Goal: Task Accomplishment & Management: Complete application form

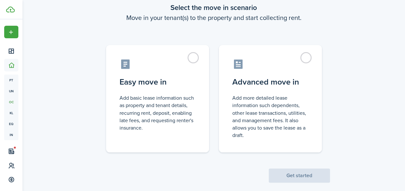
scroll to position [40, 0]
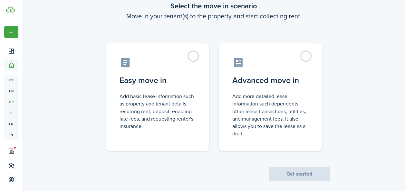
click at [188, 55] on label "Easy move in Add basic lease information such as property and tenant details, r…" at bounding box center [157, 97] width 103 height 108
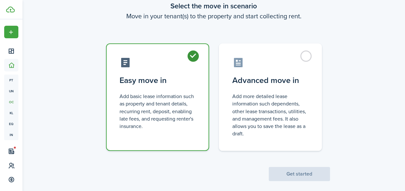
radio input "true"
click at [294, 173] on button "Get started" at bounding box center [299, 174] width 61 height 14
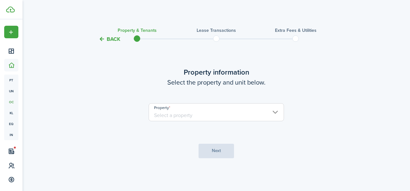
click at [271, 119] on input "Property" at bounding box center [215, 112] width 135 height 18
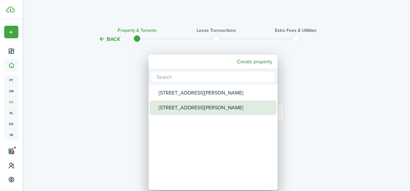
click at [203, 102] on div "[STREET_ADDRESS][PERSON_NAME]" at bounding box center [215, 108] width 114 height 15
type input "[STREET_ADDRESS][PERSON_NAME]"
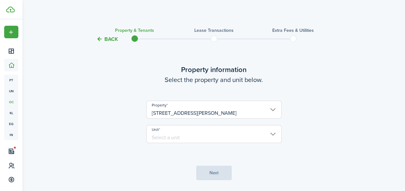
click at [188, 132] on input "Unit" at bounding box center [213, 134] width 135 height 18
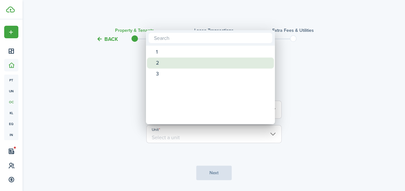
click at [172, 65] on div "2" at bounding box center [213, 63] width 114 height 11
type input "2"
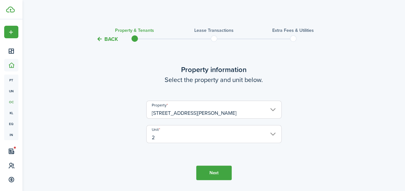
click at [213, 173] on button "Next" at bounding box center [213, 173] width 35 height 14
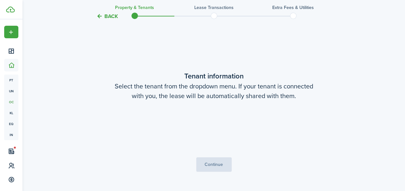
scroll to position [168, 0]
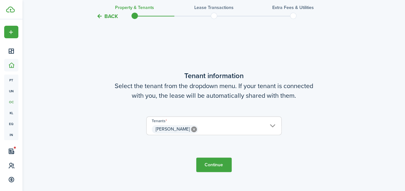
click at [216, 164] on button "Continue" at bounding box center [213, 165] width 35 height 14
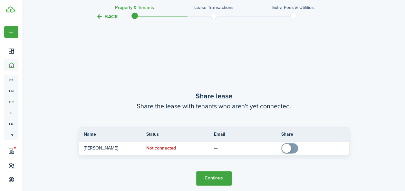
scroll to position [359, 0]
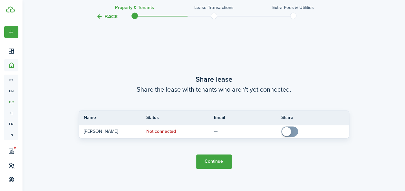
click at [291, 131] on span at bounding box center [286, 131] width 9 height 9
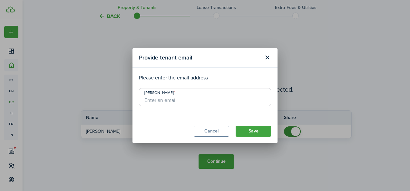
click at [269, 56] on button "Close modal" at bounding box center [267, 57] width 11 height 11
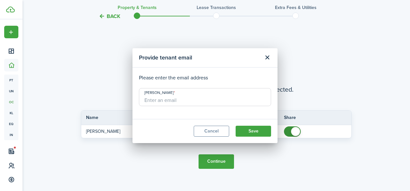
checkbox input "false"
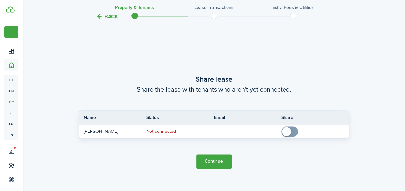
click at [215, 159] on button "Continue" at bounding box center [213, 162] width 35 height 14
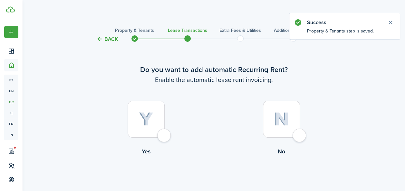
click at [389, 22] on button "Close notify" at bounding box center [390, 22] width 9 height 9
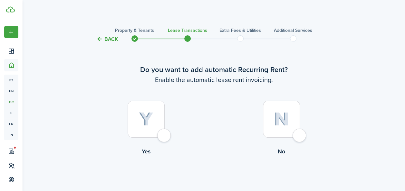
click at [164, 133] on div at bounding box center [146, 119] width 37 height 37
radio input "true"
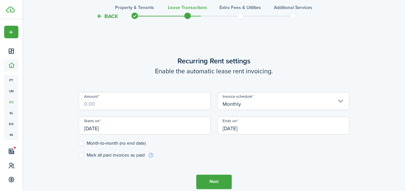
scroll to position [177, 0]
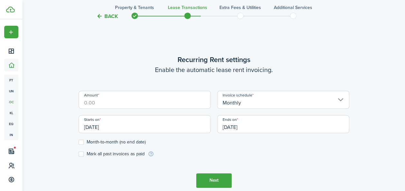
click at [151, 101] on input "Amount" at bounding box center [145, 100] width 132 height 18
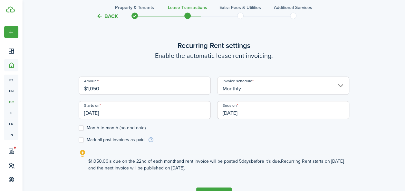
click at [110, 112] on input "[DATE]" at bounding box center [145, 110] width 132 height 18
type input "$1,050.00"
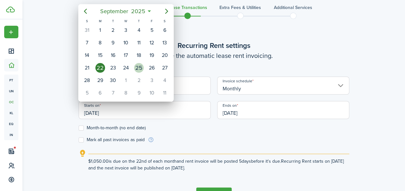
click at [138, 65] on div "25" at bounding box center [139, 68] width 10 height 10
type input "[DATE]"
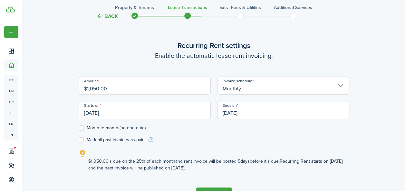
click at [259, 113] on input "[DATE]" at bounding box center [283, 110] width 132 height 18
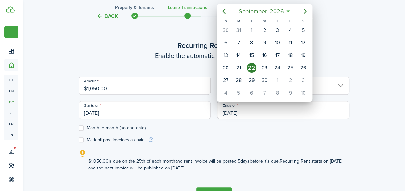
click at [80, 128] on div at bounding box center [202, 95] width 508 height 294
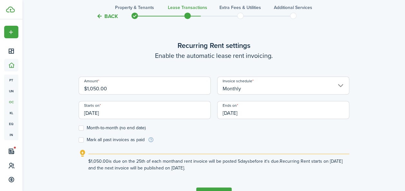
click at [81, 131] on form "Amount $1,050.00 Invoice schedule Monthly Starts on [DATE] Ends on [DATE] Month…" at bounding box center [214, 110] width 271 height 67
click at [81, 129] on label "Month-to-month (no end date)" at bounding box center [112, 128] width 67 height 5
click at [79, 128] on input "Month-to-month (no end date)" at bounding box center [78, 128] width 0 height 0
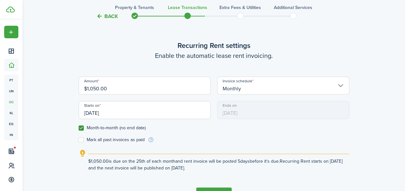
click at [252, 90] on input "Monthly" at bounding box center [283, 86] width 132 height 18
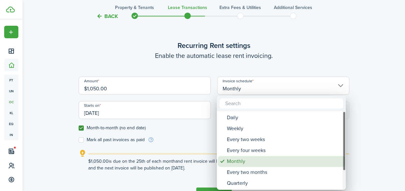
click at [242, 159] on div "Monthly" at bounding box center [284, 161] width 114 height 11
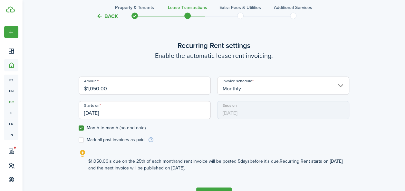
click at [81, 127] on label "Month-to-month (no end date)" at bounding box center [112, 128] width 67 height 5
click at [79, 128] on input "Month-to-month (no end date)" at bounding box center [78, 128] width 0 height 0
checkbox input "false"
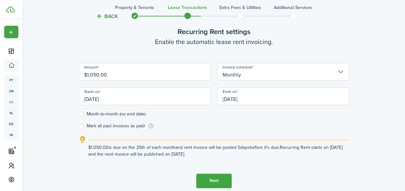
scroll to position [191, 0]
click at [263, 96] on input "[DATE]" at bounding box center [283, 97] width 132 height 18
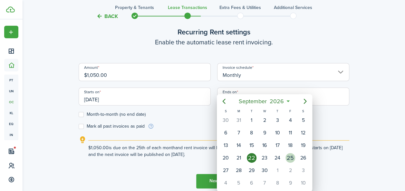
click at [289, 158] on div "25" at bounding box center [290, 158] width 10 height 10
type input "[DATE]"
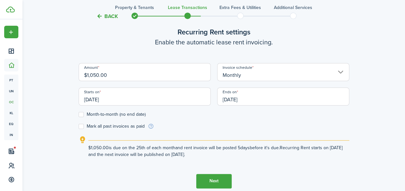
click at [137, 95] on input "[DATE]" at bounding box center [145, 97] width 132 height 18
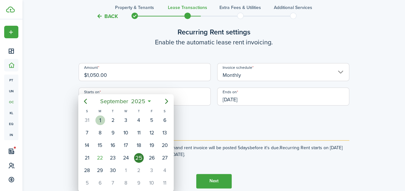
click at [100, 119] on div "1" at bounding box center [100, 121] width 10 height 10
type input "[DATE]"
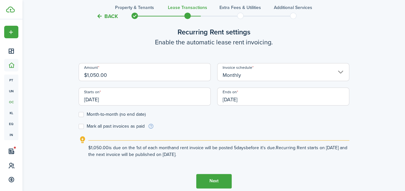
click at [254, 95] on input "[DATE]" at bounding box center [283, 97] width 132 height 18
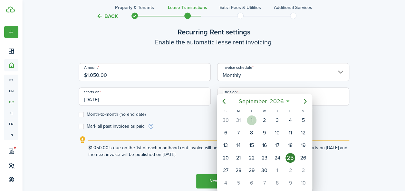
click at [253, 119] on div "1" at bounding box center [252, 121] width 10 height 10
type input "[DATE]"
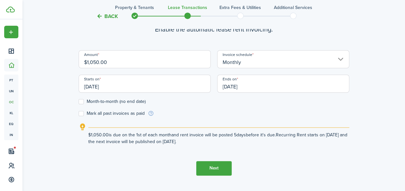
scroll to position [202, 0]
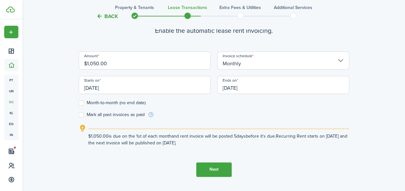
click at [213, 170] on button "Next" at bounding box center [213, 170] width 35 height 14
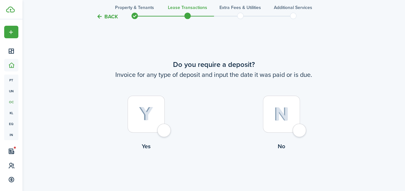
scroll to position [369, 0]
click at [165, 132] on div at bounding box center [146, 113] width 37 height 37
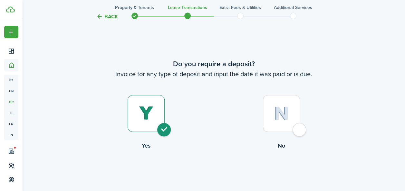
radio input "true"
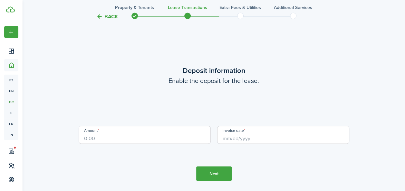
scroll to position [560, 0]
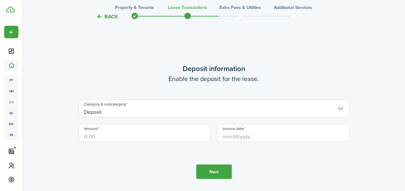
click at [149, 135] on input "Amount" at bounding box center [145, 133] width 132 height 18
click at [251, 137] on input "Invoice date" at bounding box center [283, 133] width 132 height 18
type input "$1,000.00"
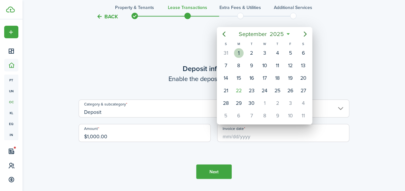
click at [239, 55] on div "1" at bounding box center [239, 53] width 10 height 10
type input "[DATE]"
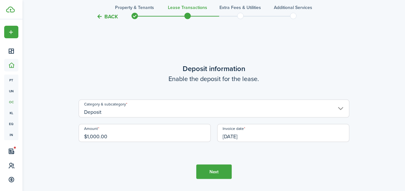
click at [215, 173] on button "Next" at bounding box center [213, 172] width 35 height 14
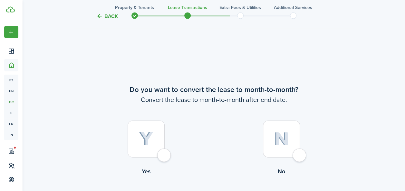
scroll to position [751, 0]
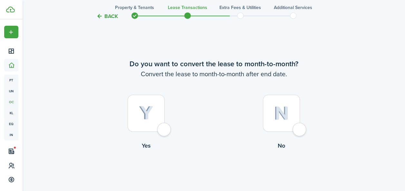
click at [299, 132] on div at bounding box center [281, 113] width 37 height 37
radio input "true"
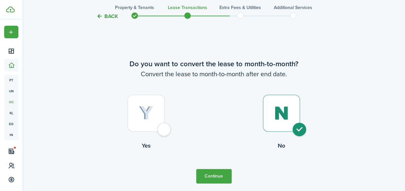
click at [213, 174] on button "Continue" at bounding box center [213, 176] width 35 height 14
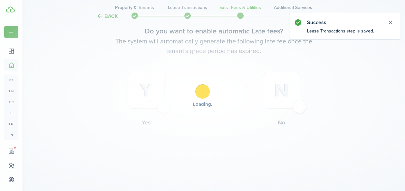
scroll to position [0, 0]
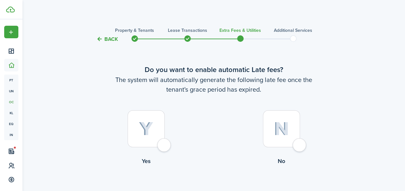
click at [300, 146] on div at bounding box center [281, 128] width 37 height 37
radio input "true"
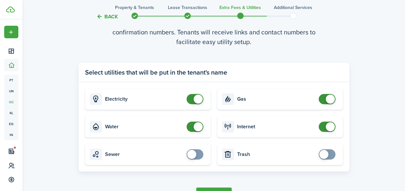
scroll to position [220, 0]
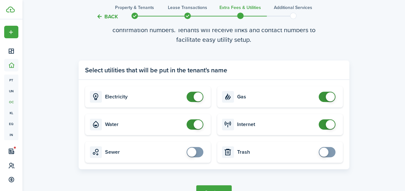
checkbox input "false"
click at [197, 123] on span at bounding box center [198, 124] width 9 height 9
checkbox input "false"
click at [328, 99] on span at bounding box center [330, 96] width 9 height 9
click at [329, 128] on span at bounding box center [330, 124] width 9 height 9
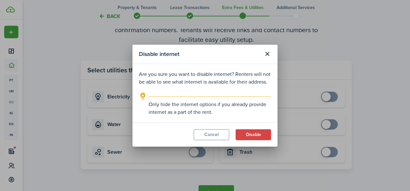
click at [211, 137] on button "Cancel" at bounding box center [211, 134] width 35 height 11
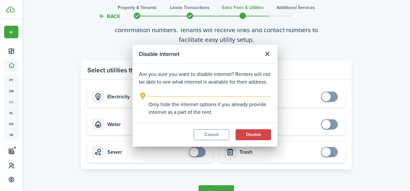
checkbox input "true"
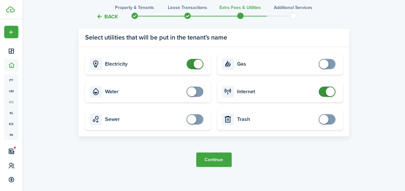
scroll to position [260, 0]
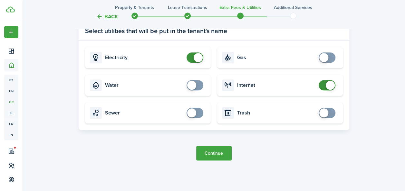
click at [207, 151] on button "Continue" at bounding box center [213, 153] width 35 height 14
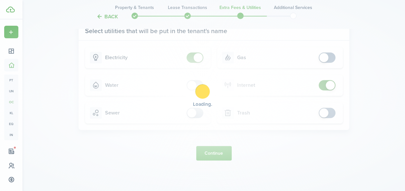
scroll to position [0, 0]
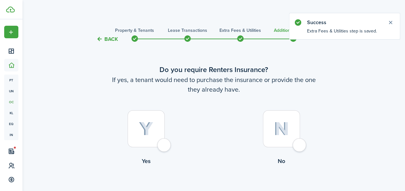
click at [391, 21] on button "Close notify" at bounding box center [390, 22] width 9 height 9
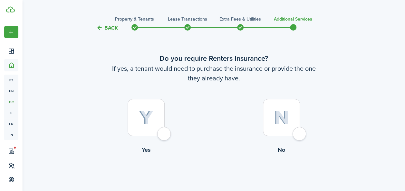
scroll to position [18, 0]
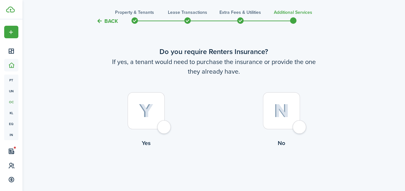
click at [300, 125] on div at bounding box center [281, 110] width 37 height 37
radio input "true"
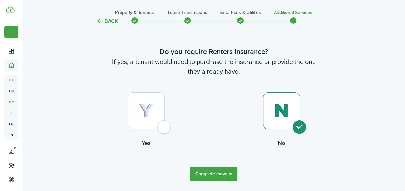
click at [216, 173] on button "Complete move in" at bounding box center [213, 174] width 47 height 14
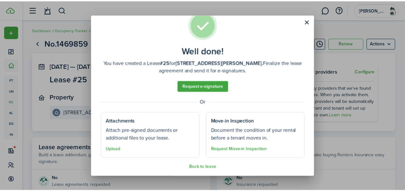
scroll to position [19, 0]
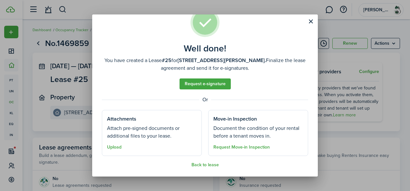
click at [309, 22] on button "Close modal" at bounding box center [310, 21] width 11 height 11
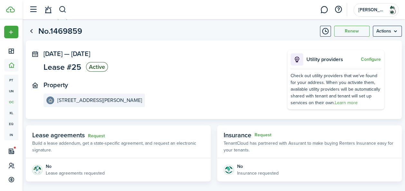
scroll to position [0, 0]
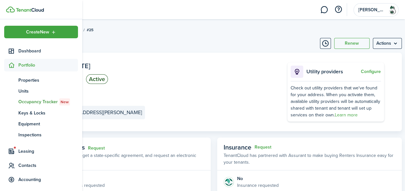
click at [31, 177] on span "Accounting" at bounding box center [48, 180] width 60 height 7
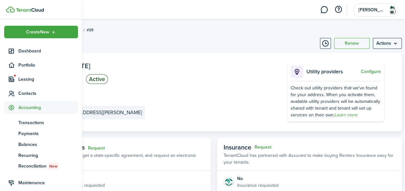
click at [35, 123] on span "Transactions" at bounding box center [48, 123] width 60 height 7
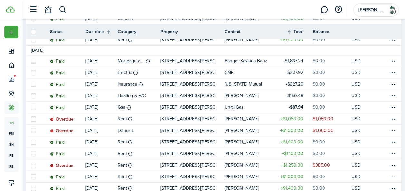
scroll to position [140, 0]
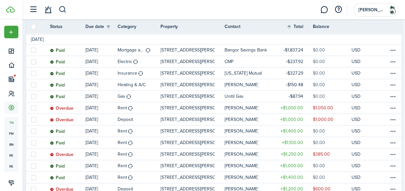
click at [389, 110] on table-menu-btn-icon at bounding box center [393, 108] width 8 height 8
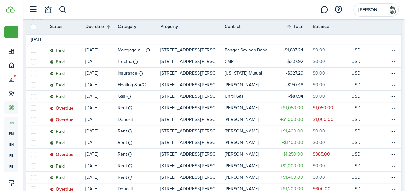
click at [389, 118] on table-menu-btn-icon at bounding box center [393, 120] width 8 height 8
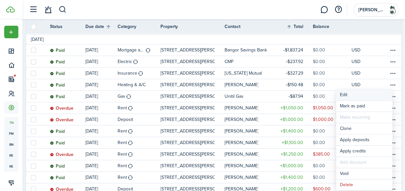
click at [350, 92] on button "Edit" at bounding box center [364, 95] width 56 height 11
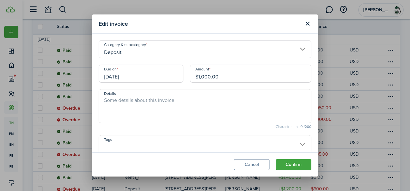
click at [308, 23] on button "Close modal" at bounding box center [307, 23] width 11 height 11
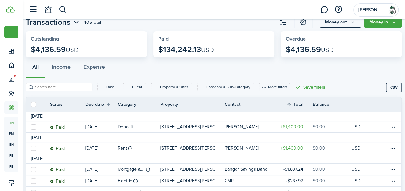
scroll to position [0, 0]
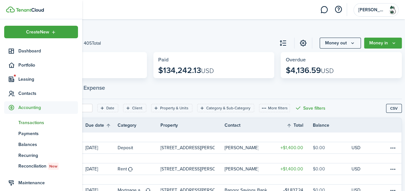
click at [21, 89] on span "Contacts" at bounding box center [41, 93] width 74 height 13
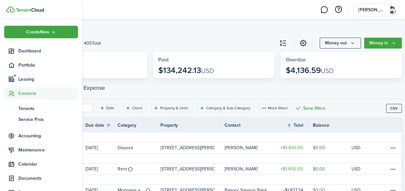
click at [28, 108] on span "Tenants" at bounding box center [48, 108] width 60 height 7
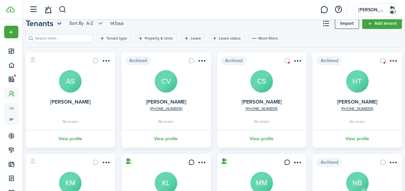
scroll to position [18, 0]
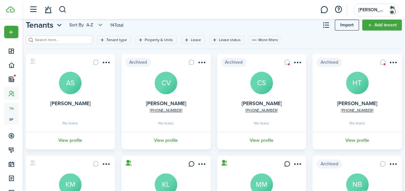
click at [110, 62] on menu-btn-icon "Open menu" at bounding box center [106, 62] width 11 height 11
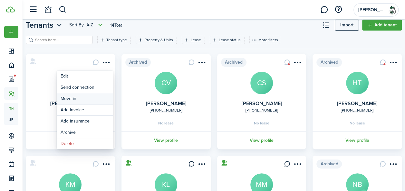
click at [85, 97] on link "Move in" at bounding box center [85, 98] width 56 height 11
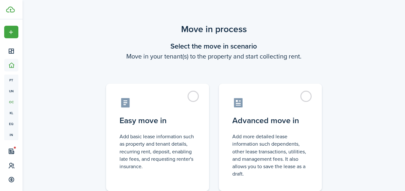
click at [194, 96] on label "Easy move in Add basic lease information such as property and tenant details, r…" at bounding box center [157, 138] width 103 height 108
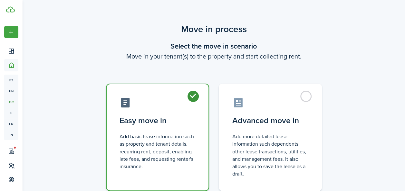
radio input "true"
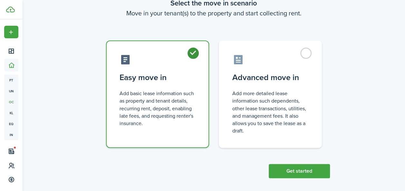
scroll to position [46, 0]
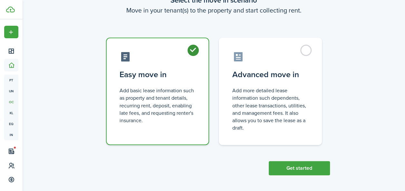
click at [305, 168] on button "Get started" at bounding box center [299, 168] width 61 height 14
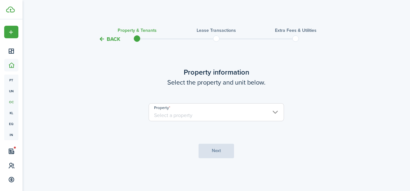
click at [198, 116] on input "Property" at bounding box center [215, 112] width 135 height 18
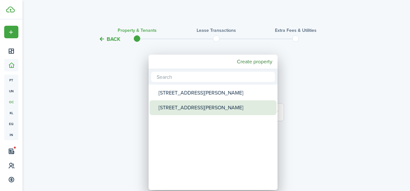
click at [189, 104] on div "[STREET_ADDRESS][PERSON_NAME]" at bounding box center [215, 108] width 114 height 15
type input "[STREET_ADDRESS][PERSON_NAME]"
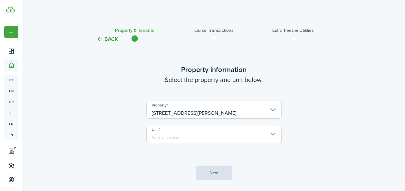
click at [207, 130] on input "Unit" at bounding box center [213, 134] width 135 height 18
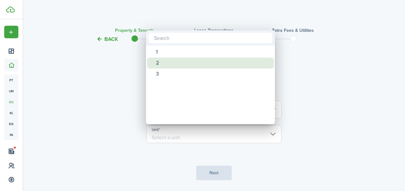
click at [178, 64] on div "2" at bounding box center [213, 63] width 114 height 11
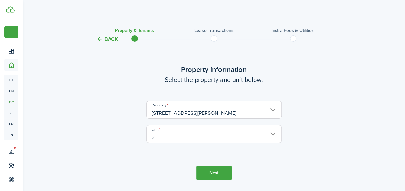
click at [212, 133] on input "2" at bounding box center [213, 134] width 135 height 18
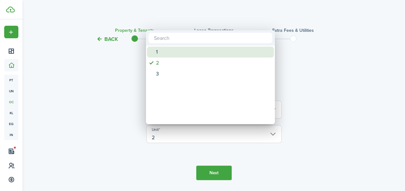
click at [180, 54] on div "1" at bounding box center [213, 52] width 114 height 11
type input "1"
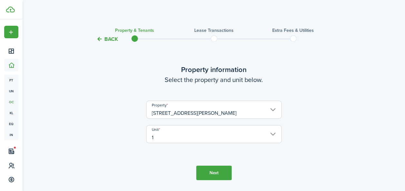
click at [207, 179] on button "Next" at bounding box center [213, 173] width 35 height 14
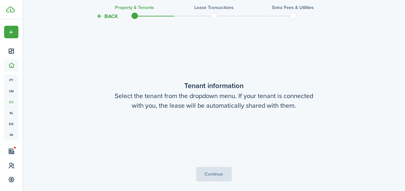
scroll to position [168, 0]
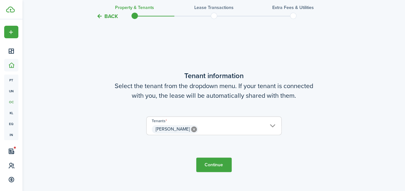
click at [216, 164] on button "Continue" at bounding box center [213, 165] width 35 height 14
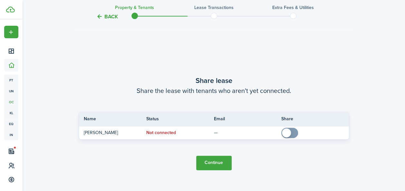
scroll to position [359, 0]
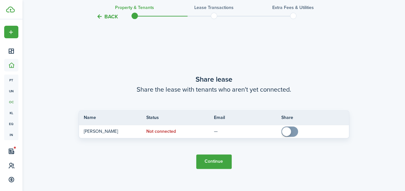
click at [217, 157] on button "Continue" at bounding box center [213, 162] width 35 height 14
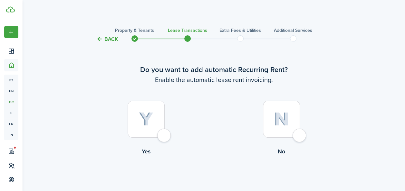
click at [165, 137] on div at bounding box center [146, 119] width 37 height 37
radio input "true"
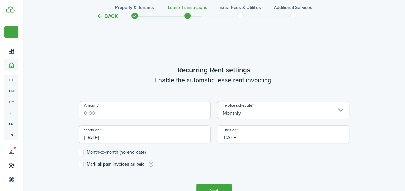
scroll to position [177, 0]
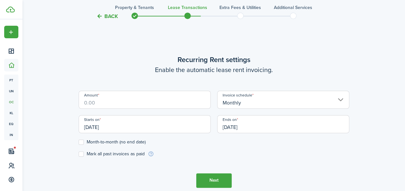
click at [148, 107] on input "Amount" at bounding box center [145, 100] width 132 height 18
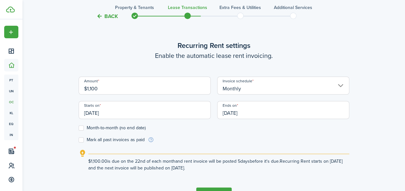
type input "$1,100.00"
click at [138, 114] on input "[DATE]" at bounding box center [145, 110] width 132 height 18
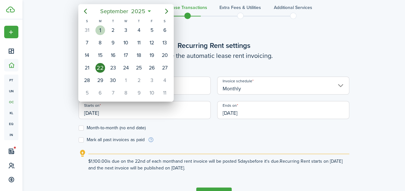
click at [102, 31] on div "1" at bounding box center [100, 30] width 10 height 10
type input "[DATE]"
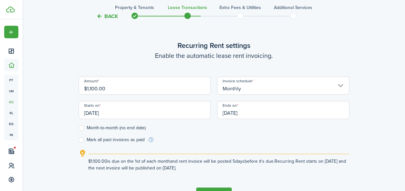
click at [262, 111] on input "[DATE]" at bounding box center [283, 110] width 132 height 18
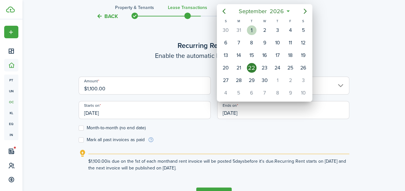
click at [248, 32] on div "1" at bounding box center [252, 30] width 10 height 10
type input "[DATE]"
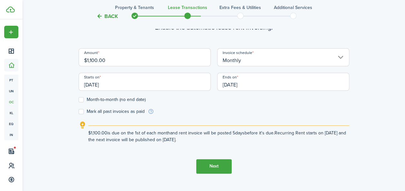
scroll to position [219, 0]
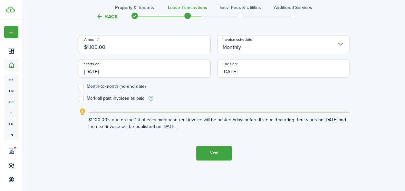
click at [206, 151] on button "Next" at bounding box center [213, 153] width 35 height 14
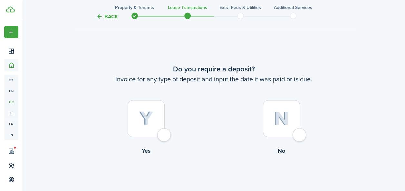
scroll to position [369, 0]
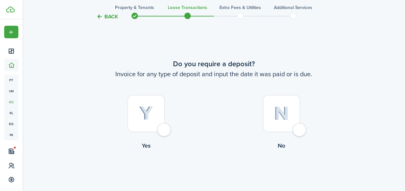
click at [164, 127] on div at bounding box center [146, 113] width 37 height 37
radio input "true"
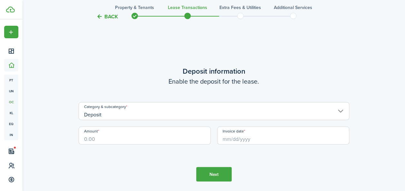
scroll to position [560, 0]
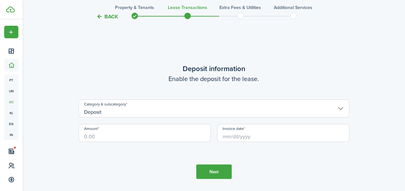
click at [128, 134] on input "Amount" at bounding box center [145, 133] width 132 height 18
click at [237, 136] on input "Invoice date" at bounding box center [283, 133] width 132 height 18
type input "$1,000.00"
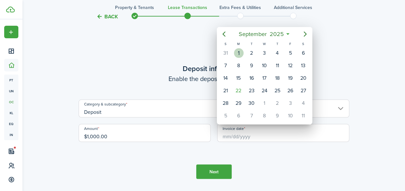
click at [242, 57] on div "[DATE]" at bounding box center [238, 53] width 13 height 12
type input "[DATE]"
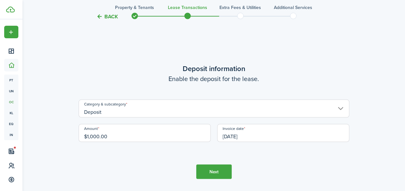
click at [220, 169] on button "Next" at bounding box center [213, 172] width 35 height 14
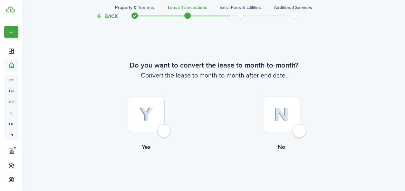
scroll to position [751, 0]
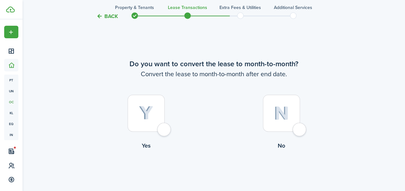
click at [300, 131] on div at bounding box center [281, 113] width 37 height 37
radio input "true"
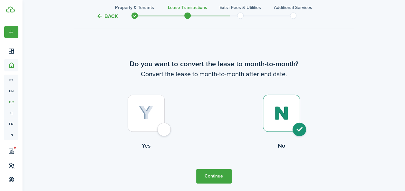
click at [225, 174] on button "Continue" at bounding box center [213, 176] width 35 height 14
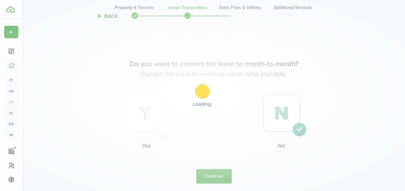
scroll to position [0, 0]
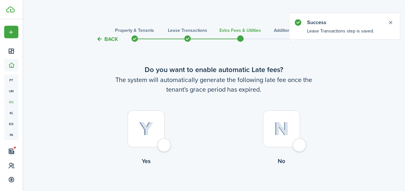
click at [392, 22] on div "Back Property & Tenants Lease Transactions Extra fees & Utilities Additional Se…" at bounding box center [214, 117] width 382 height 196
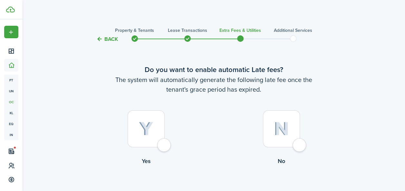
click at [300, 144] on div at bounding box center [281, 128] width 37 height 37
radio input "true"
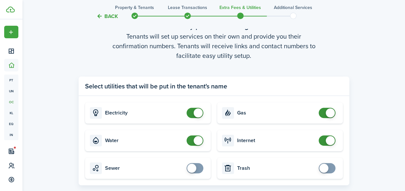
scroll to position [215, 0]
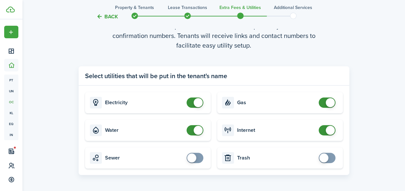
checkbox input "false"
click at [198, 129] on span at bounding box center [198, 130] width 9 height 9
checkbox input "false"
click at [329, 101] on span at bounding box center [330, 102] width 9 height 9
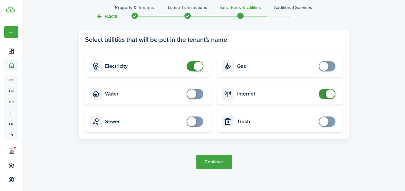
scroll to position [253, 0]
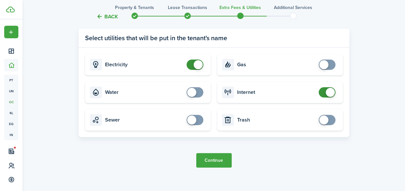
click at [216, 156] on button "Continue" at bounding box center [213, 160] width 35 height 14
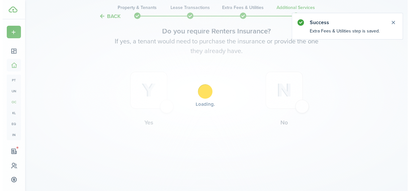
scroll to position [0, 0]
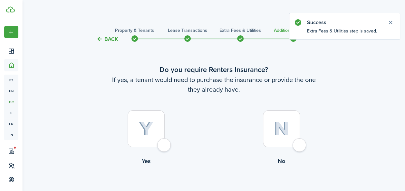
click at [390, 20] on button "Close notify" at bounding box center [390, 22] width 9 height 9
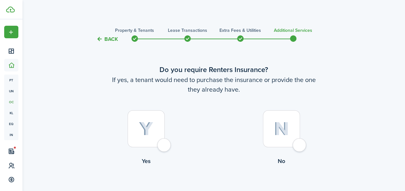
click at [300, 142] on div at bounding box center [281, 128] width 37 height 37
radio input "true"
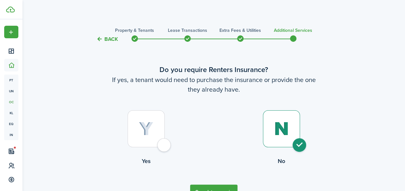
click at [228, 184] on tc-wizard-step "Do you require Renters Insurance? If yes, a tenant would need to purchase the i…" at bounding box center [214, 132] width 271 height 161
click at [223, 188] on button "Complete move in" at bounding box center [213, 192] width 47 height 14
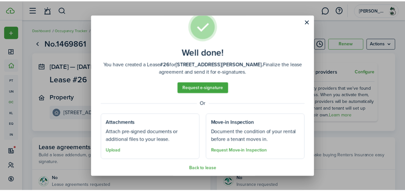
scroll to position [19, 0]
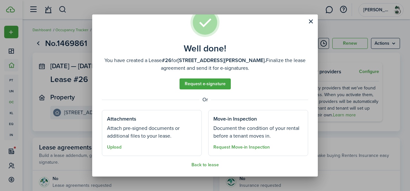
click at [311, 17] on button "Close modal" at bounding box center [310, 21] width 11 height 11
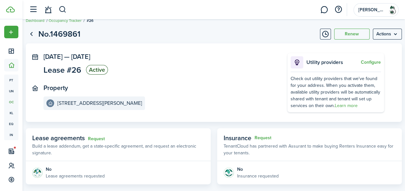
scroll to position [0, 0]
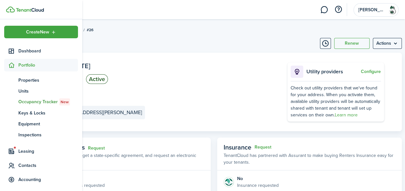
click at [32, 175] on span "Accounting" at bounding box center [41, 180] width 74 height 13
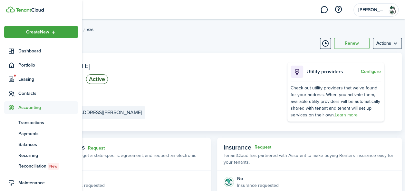
click at [32, 121] on span "Transactions" at bounding box center [48, 123] width 60 height 7
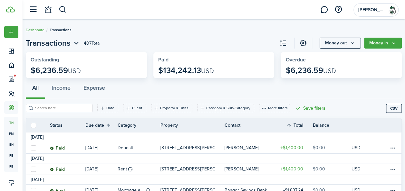
drag, startPoint x: 222, startPoint y: 34, endPoint x: 231, endPoint y: 36, distance: 9.2
click at [229, 33] on breadcrumb "Dashboard Transactions" at bounding box center [214, 26] width 376 height 15
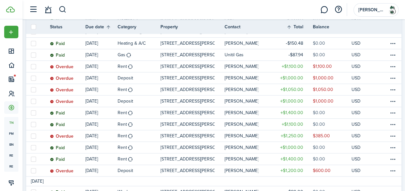
scroll to position [180, 0]
